Goal: Feedback & Contribution: Submit feedback/report problem

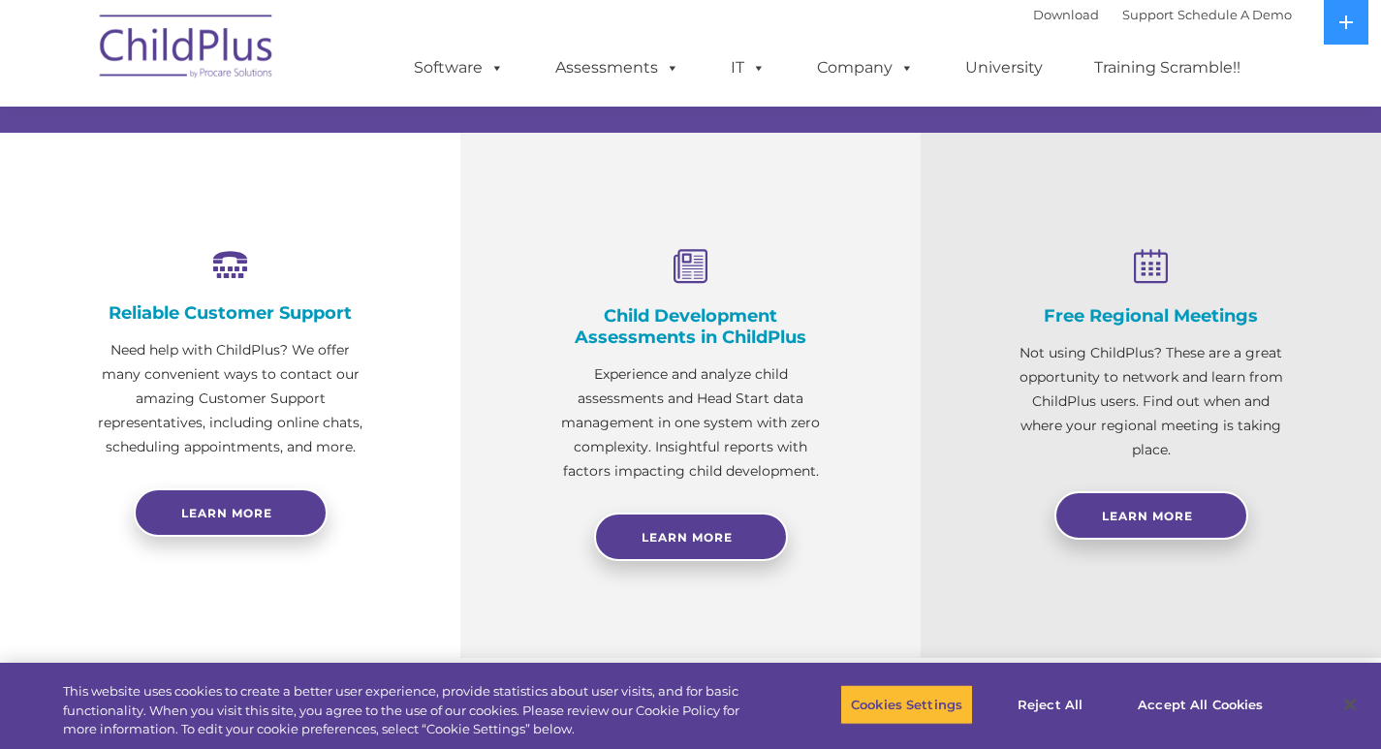
select select "MEDIUM"
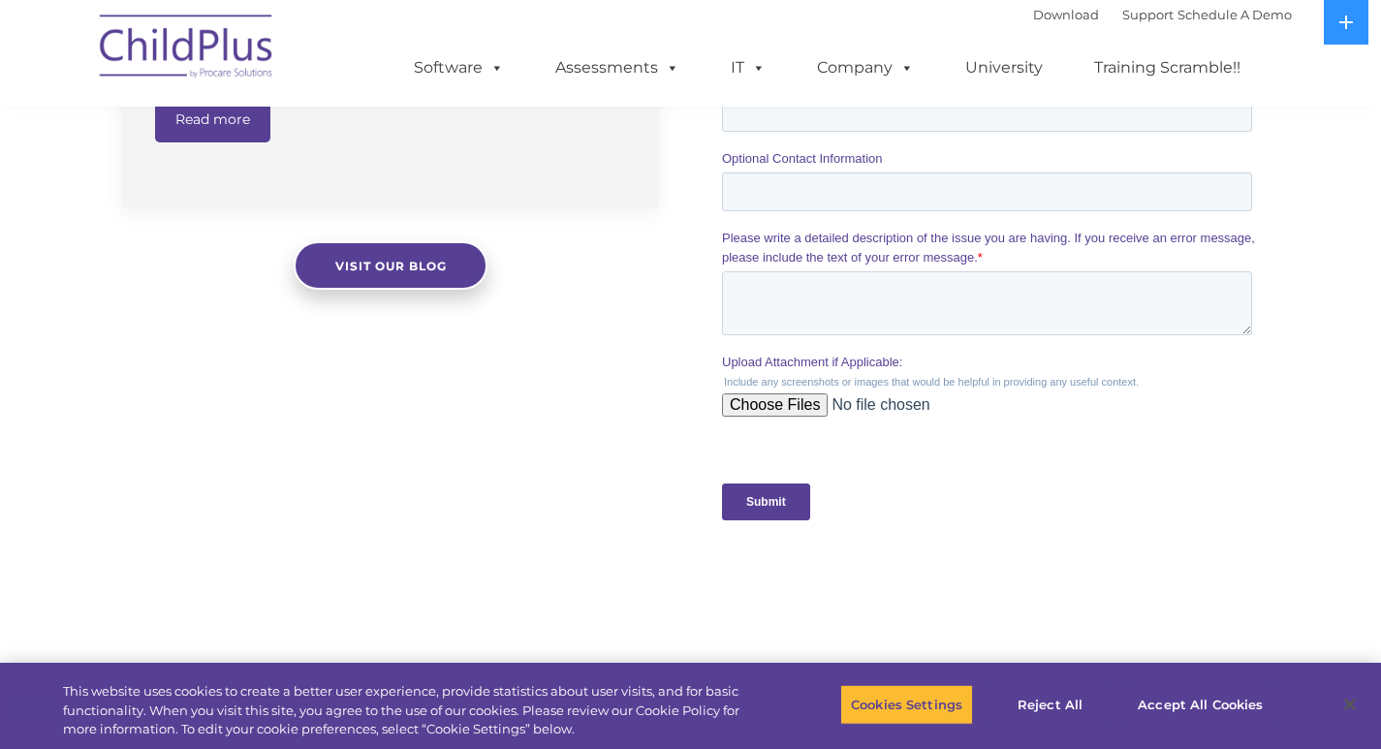
scroll to position [1571, 0]
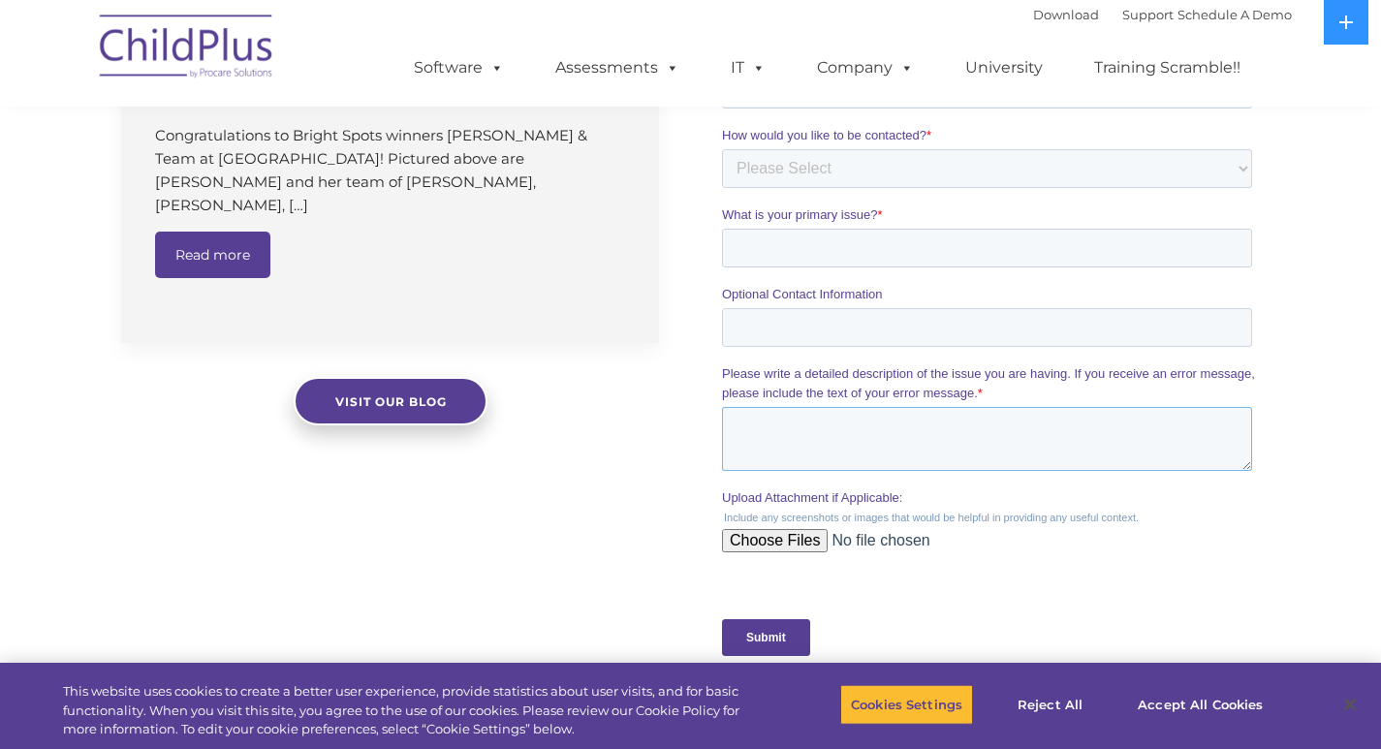
click at [826, 458] on textarea "Please write a detailed description of the issue you are having. If you receive…" at bounding box center [987, 439] width 530 height 64
paste textarea "As a local neighbor, I help other great businesses maintain a clean and healthy…"
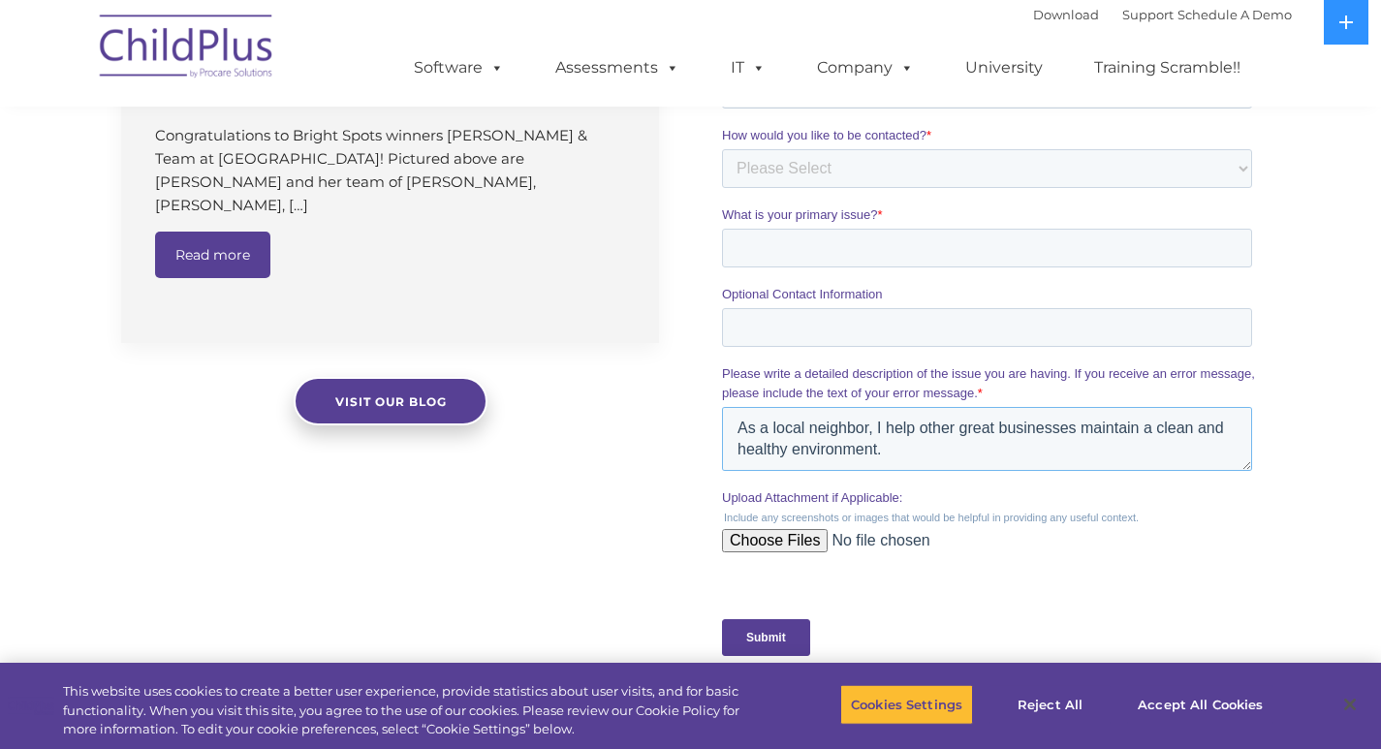
scroll to position [308, 0]
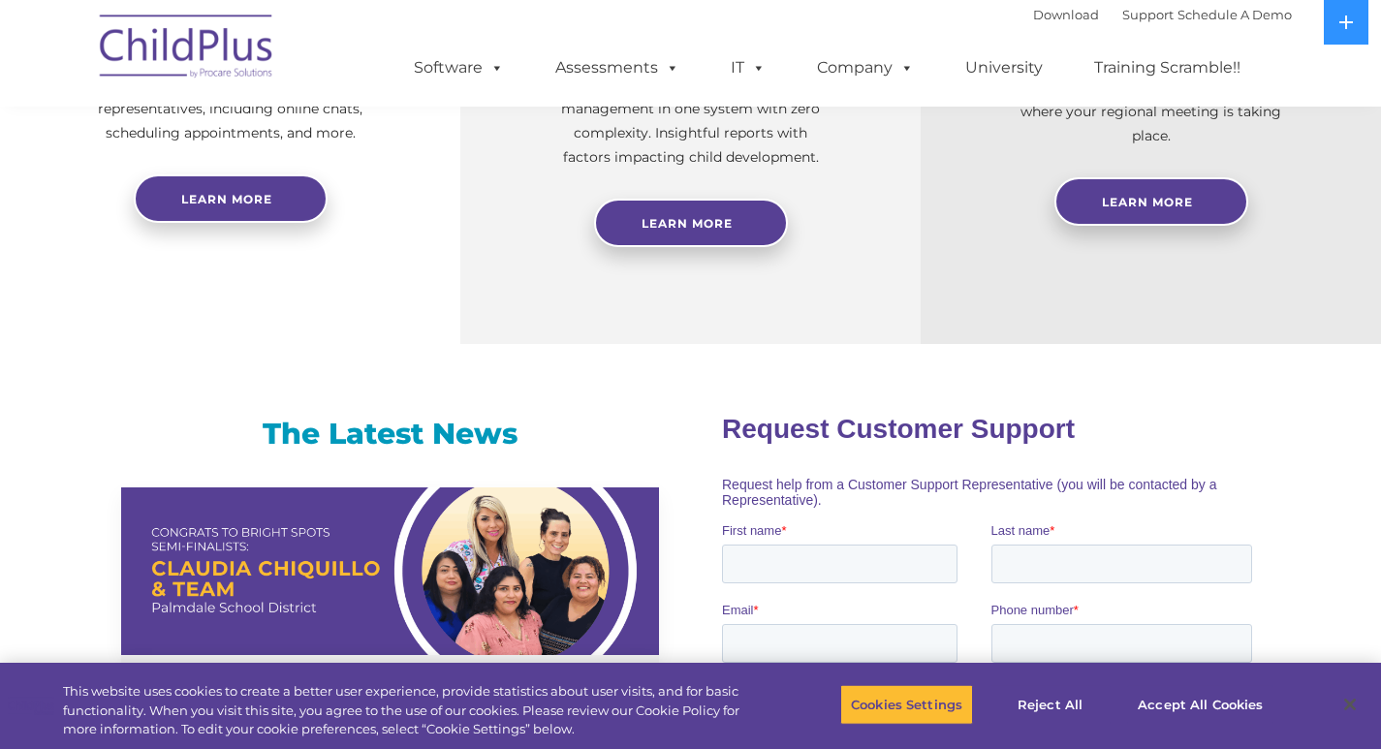
type textarea "As a local neighbor, I help other great businesses maintain a clean and healthy…"
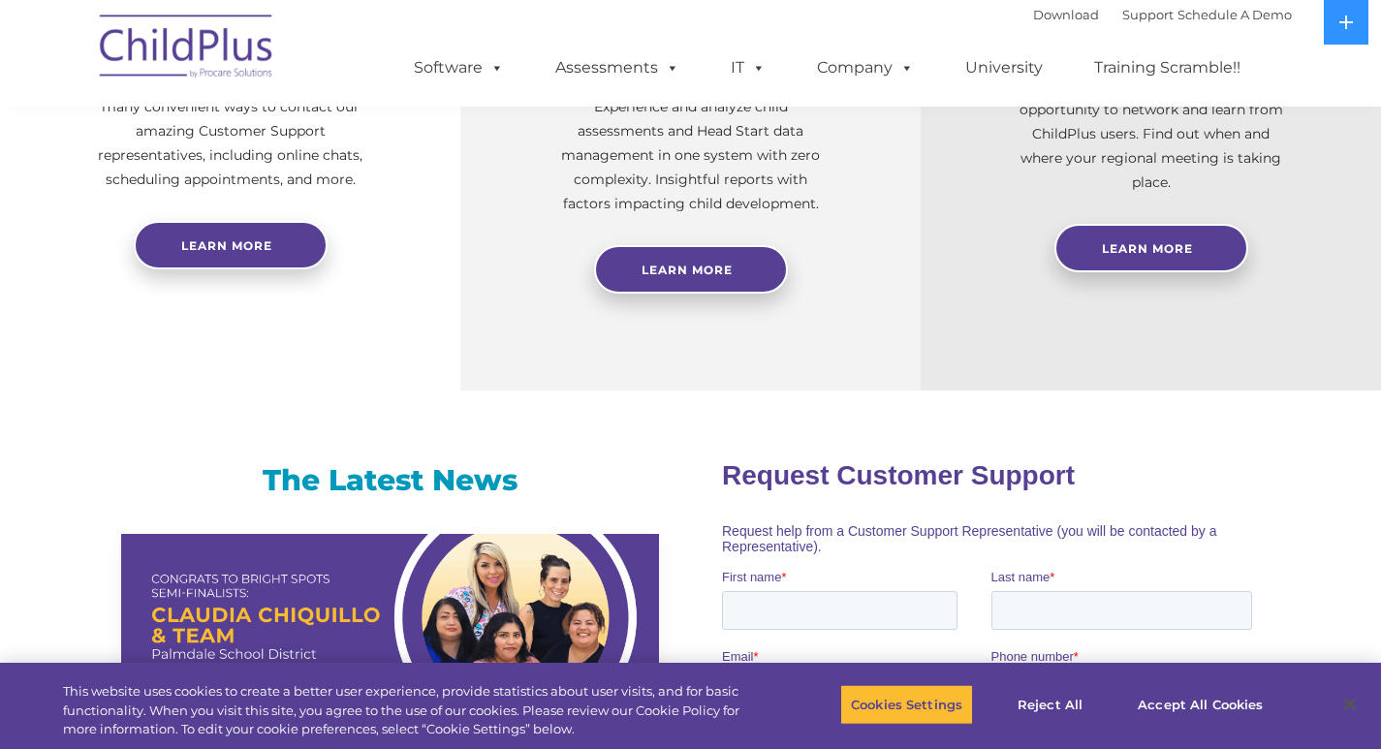
click at [787, 380] on div "New Layer Learn More Request a Demo The Future of ChildPlus is Here! Boost your…" at bounding box center [690, 320] width 1381 height 2423
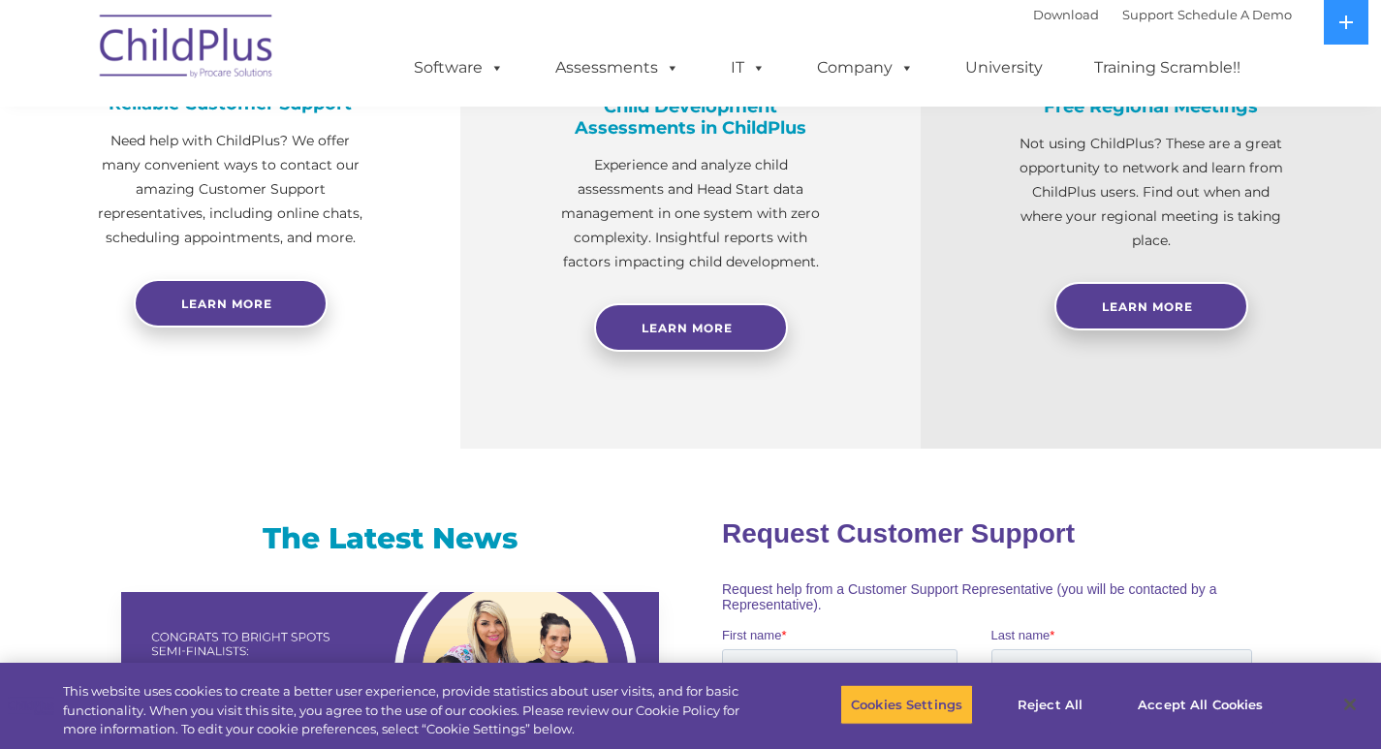
scroll to position [1090, 0]
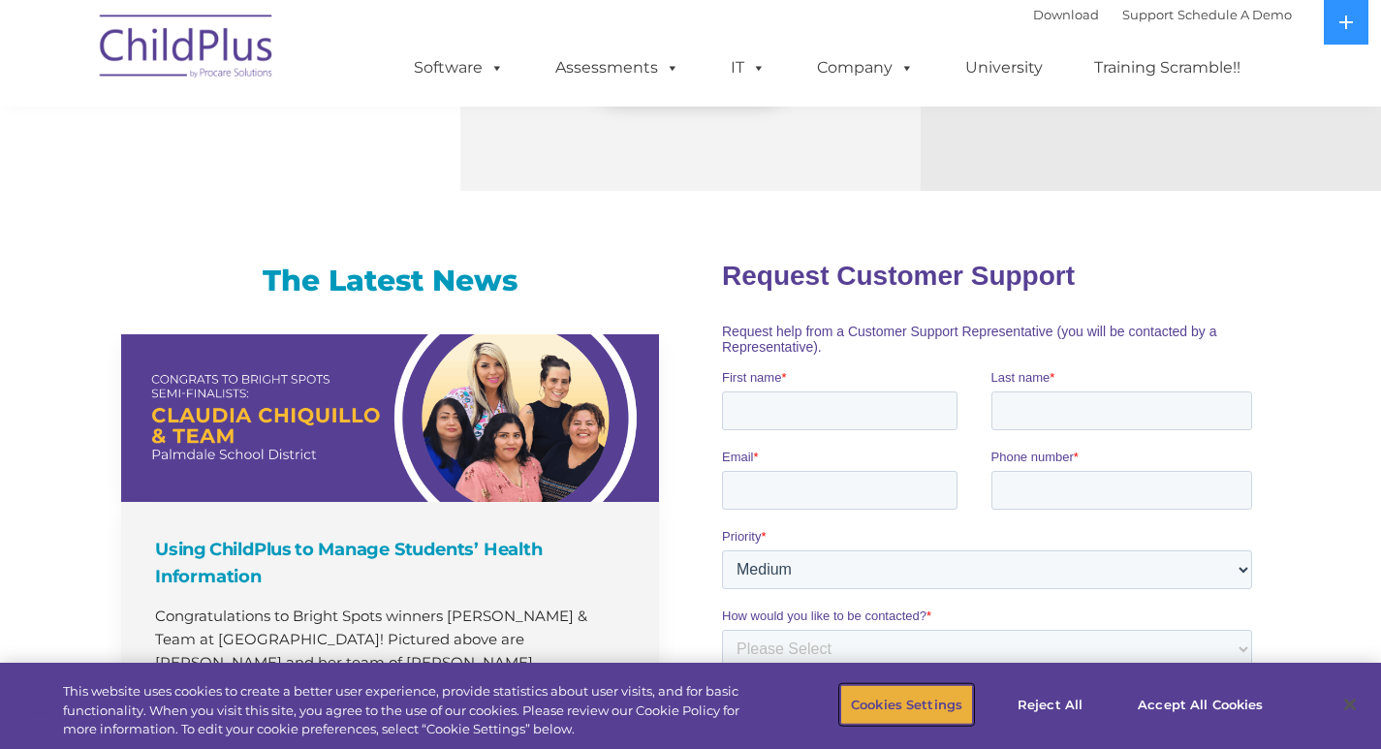
click at [919, 709] on button "Cookies Settings" at bounding box center [906, 704] width 133 height 41
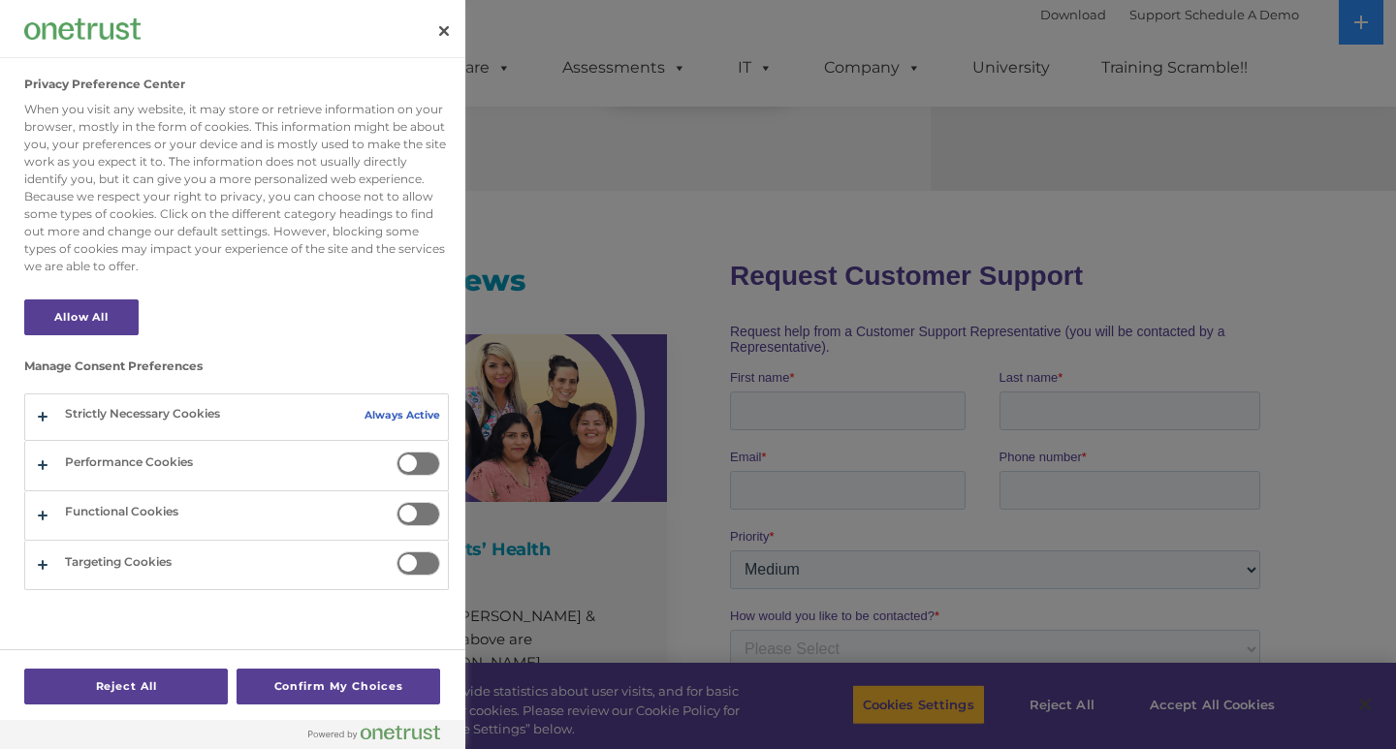
click at [854, 463] on div at bounding box center [698, 374] width 1396 height 749
click at [885, 413] on div at bounding box center [698, 374] width 1396 height 749
click at [361, 679] on button "Confirm My Choices" at bounding box center [338, 687] width 204 height 36
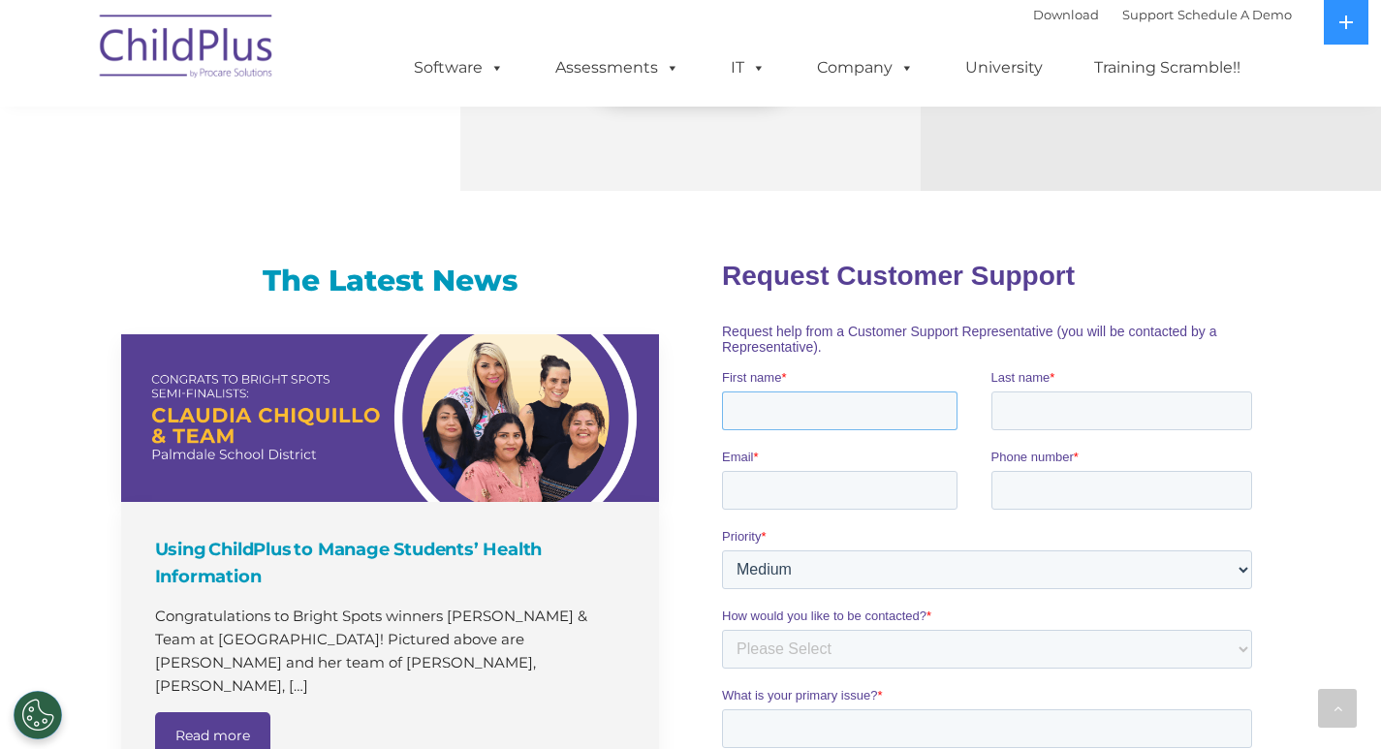
click at [908, 405] on input "First name *" at bounding box center [840, 410] width 236 height 39
type input "Ava"
click at [815, 506] on input "Email *" at bounding box center [840, 489] width 236 height 39
type input "[EMAIL_ADDRESS][DOMAIN_NAME]"
click at [1048, 473] on input "Phone number *" at bounding box center [1122, 489] width 262 height 39
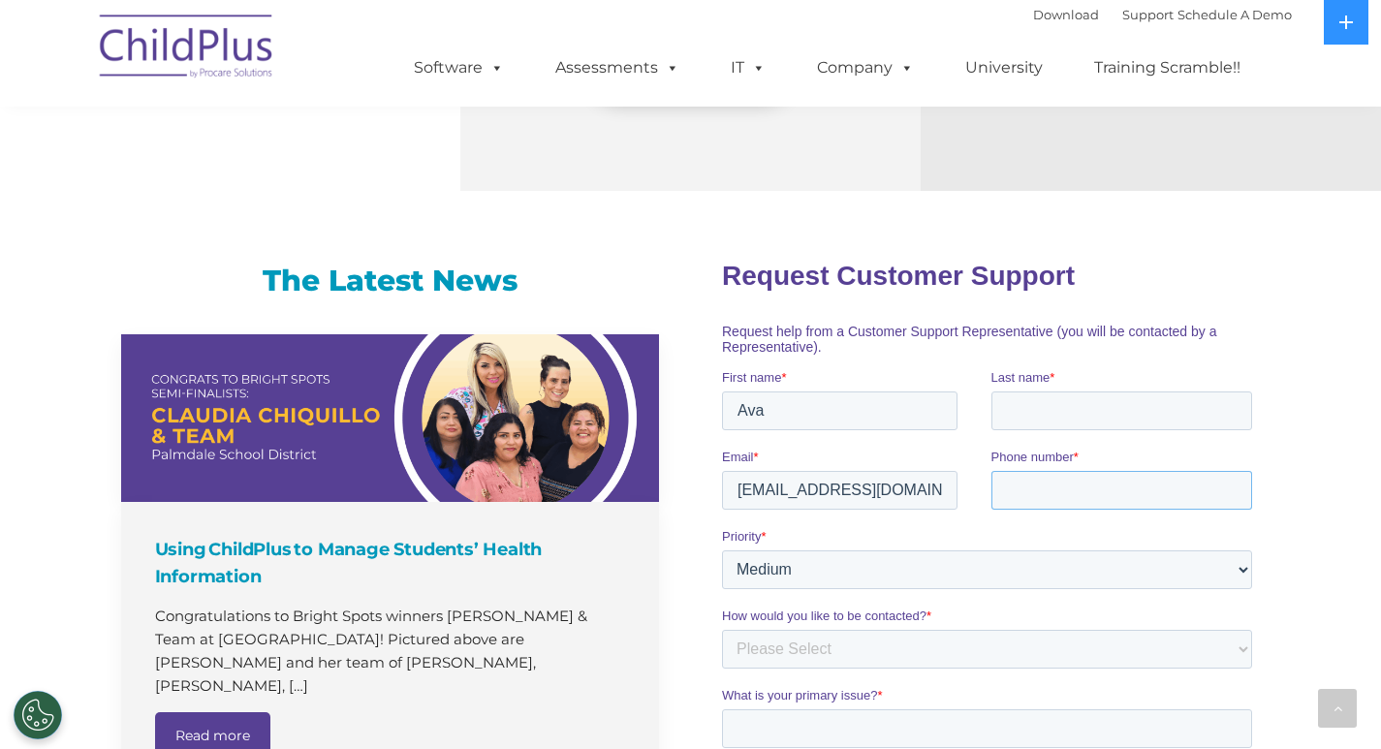
type input "14703196012"
drag, startPoint x: 1009, startPoint y: 384, endPoint x: 1089, endPoint y: 423, distance: 89.3
click at [1009, 384] on span "Last name" at bounding box center [1020, 376] width 59 height 15
click at [1009, 391] on input "Last name *" at bounding box center [1122, 410] width 262 height 39
click at [1109, 410] on input "Last name *" at bounding box center [1122, 410] width 262 height 39
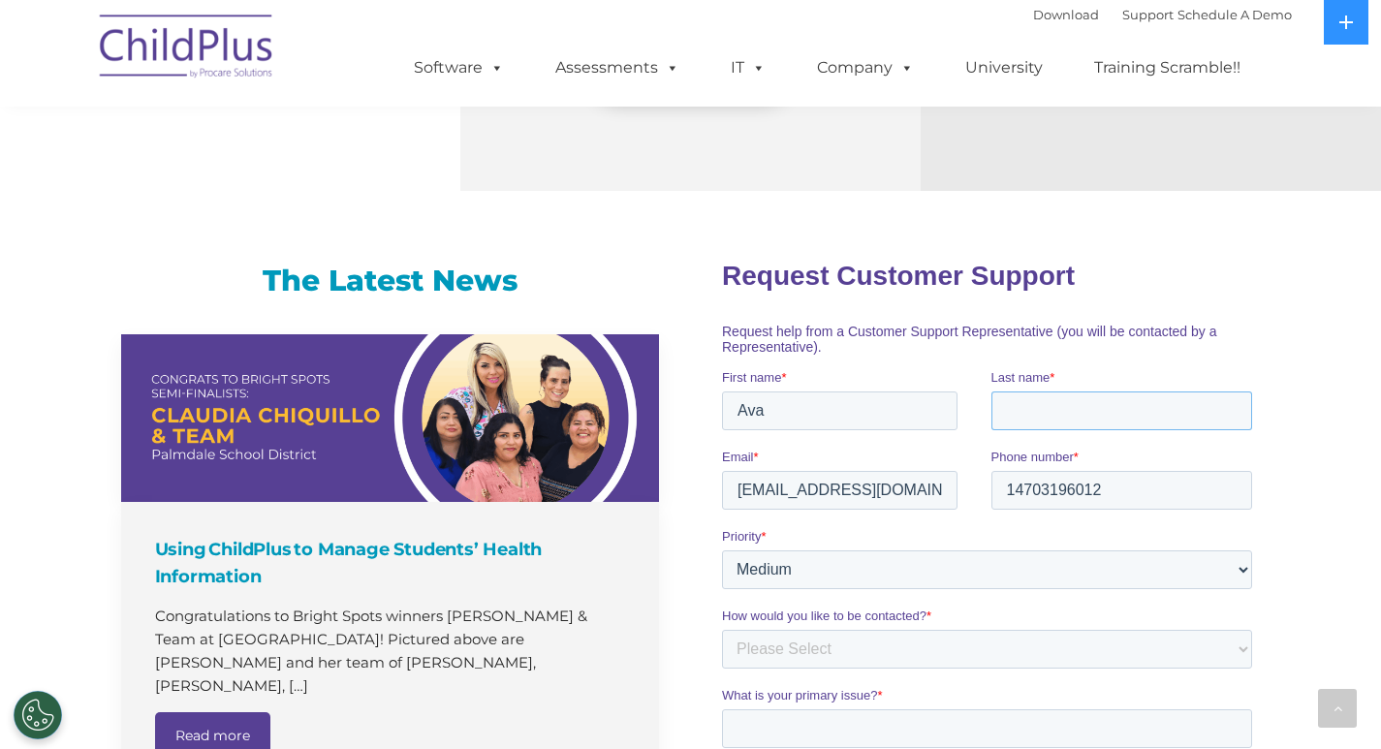
type input "Black"
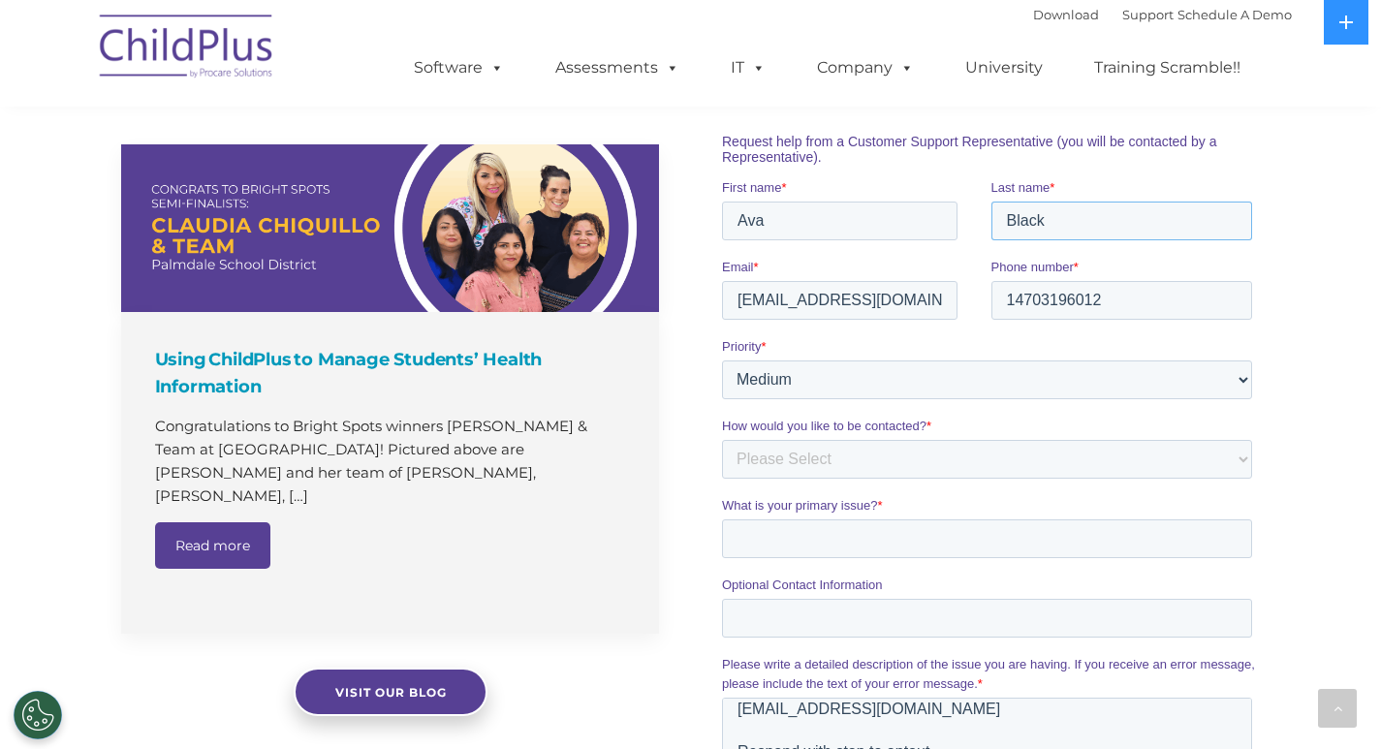
scroll to position [1349, 0]
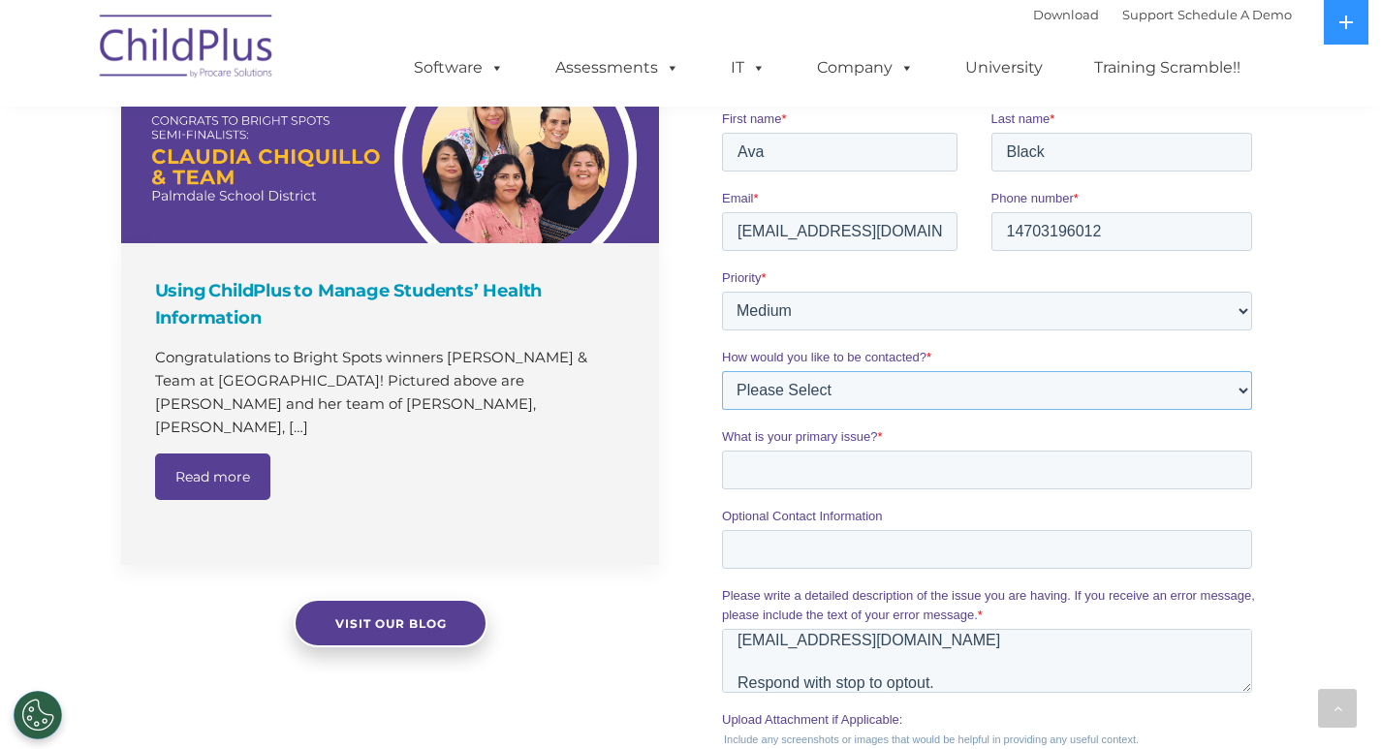
click at [824, 402] on select "Please Select Phone Email" at bounding box center [987, 390] width 530 height 39
select select "Email"
click at [722, 390] on select "Please Select Phone Email" at bounding box center [987, 390] width 530 height 39
click at [780, 483] on input "What is your primary issue? *" at bounding box center [987, 470] width 530 height 39
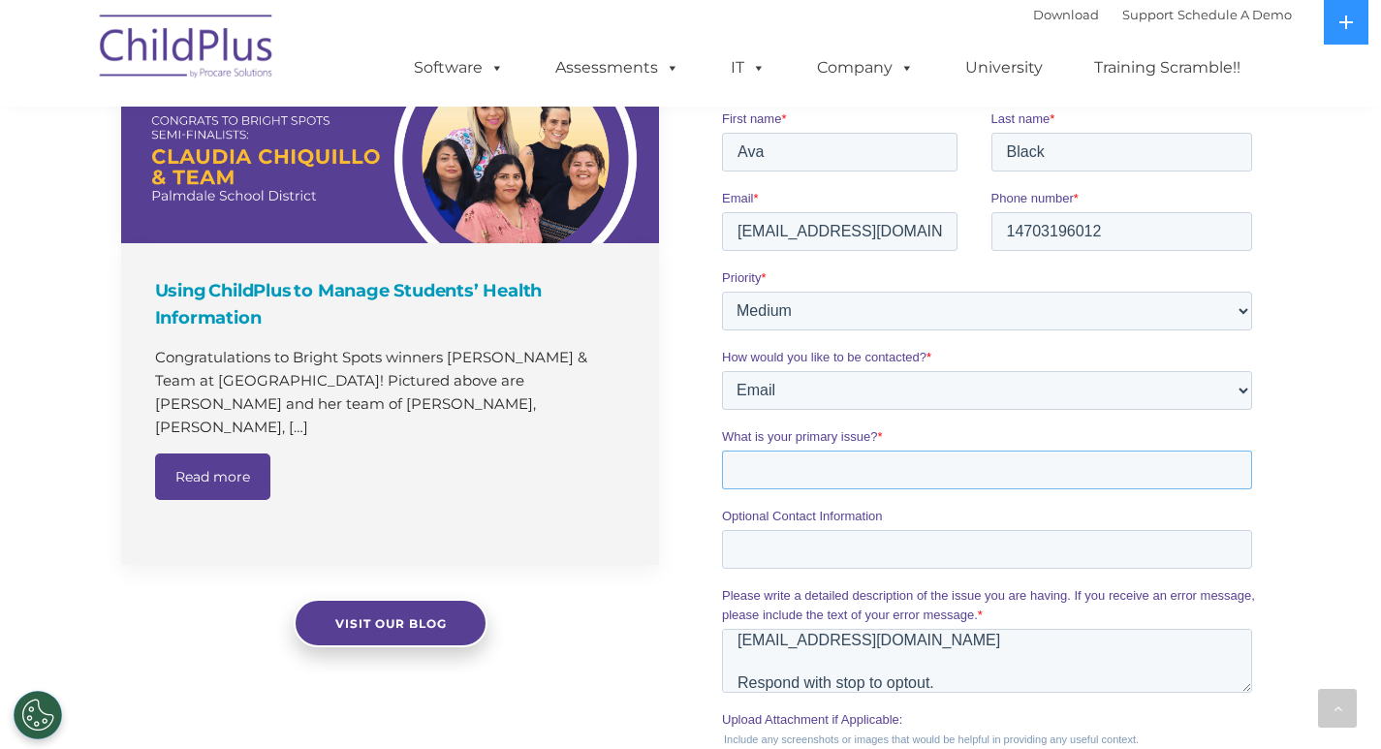
click at [780, 483] on input "What is your primary issue? *" at bounding box center [987, 470] width 530 height 39
type input "="
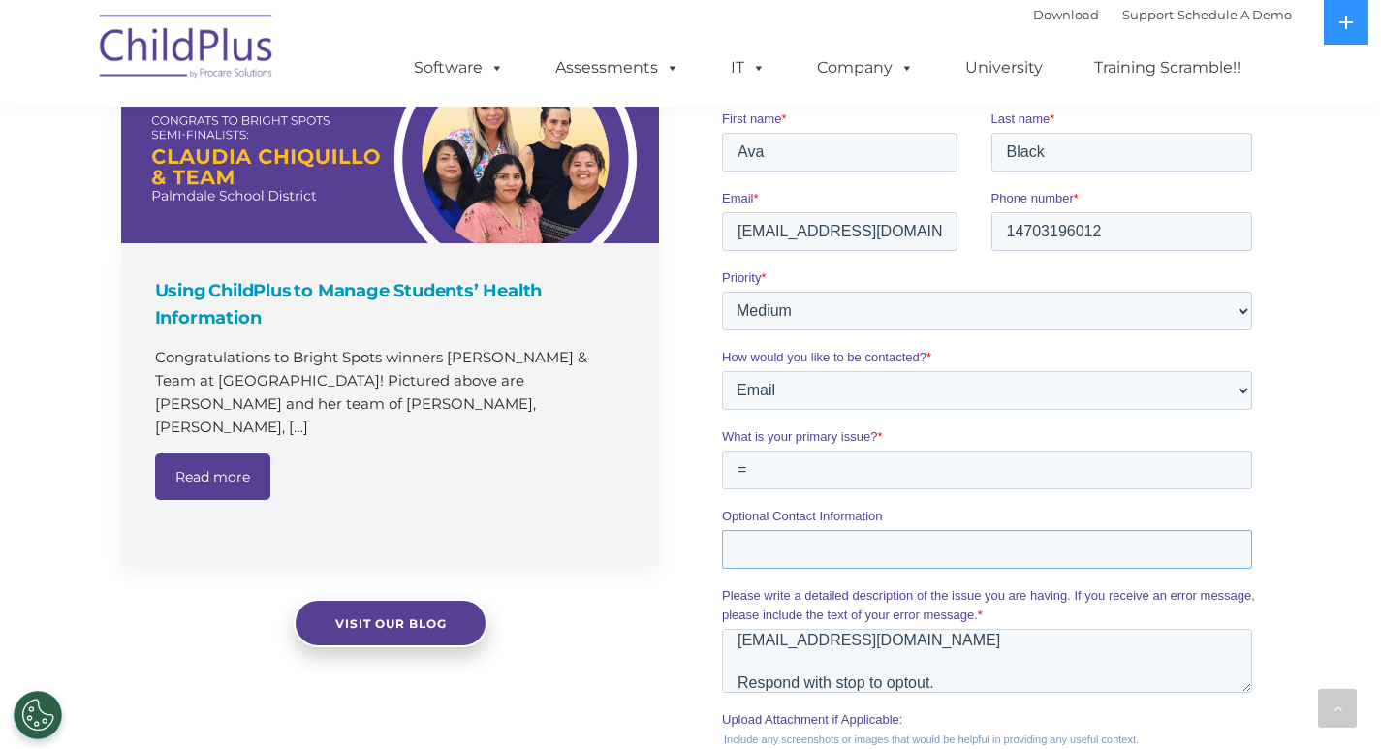
click at [781, 551] on input "Optional Contact Information" at bounding box center [987, 549] width 530 height 39
type input "-"
click at [784, 481] on input "=" at bounding box center [987, 470] width 530 height 39
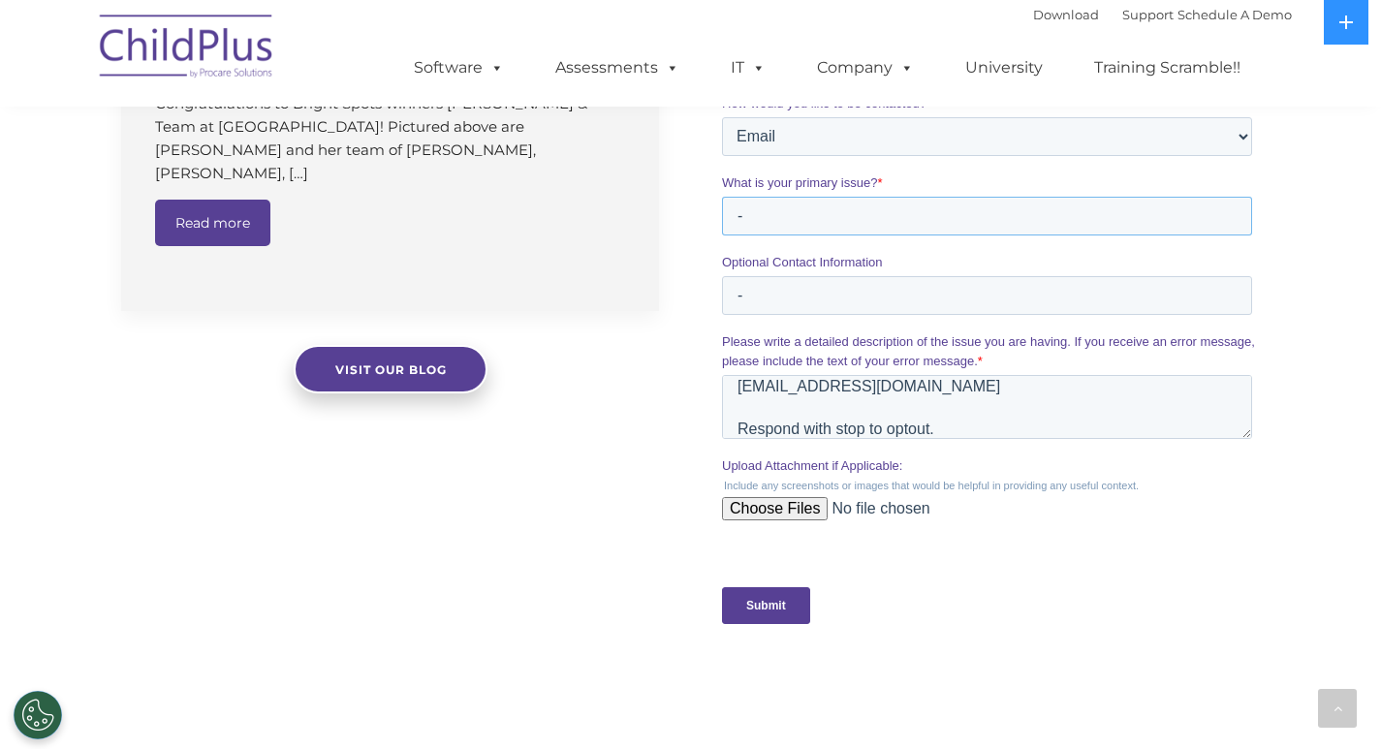
scroll to position [1611, 0]
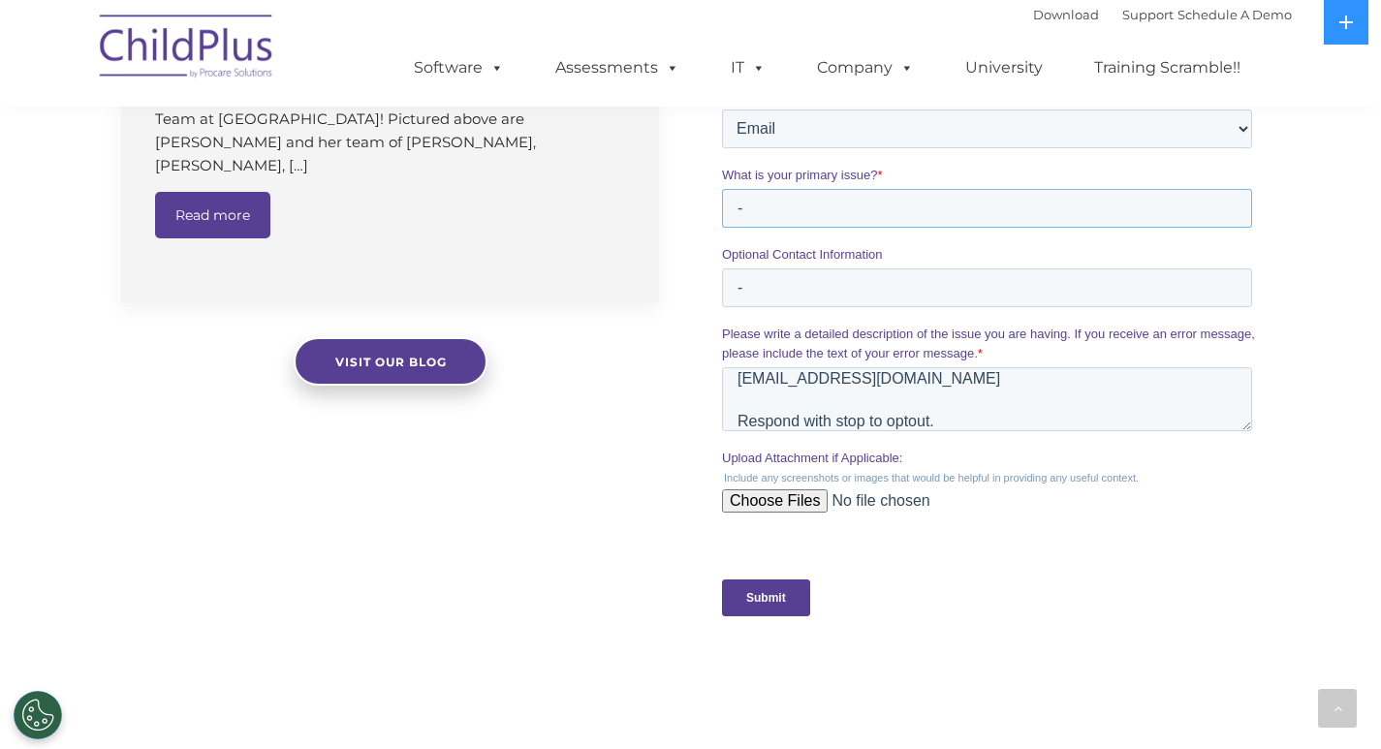
type input "-"
click at [788, 387] on textarea "As a local neighbor, I help other great businesses maintain a clean and healthy…" at bounding box center [987, 399] width 530 height 64
click at [770, 604] on input "Submit" at bounding box center [766, 598] width 88 height 37
